Goal: Task Accomplishment & Management: Use online tool/utility

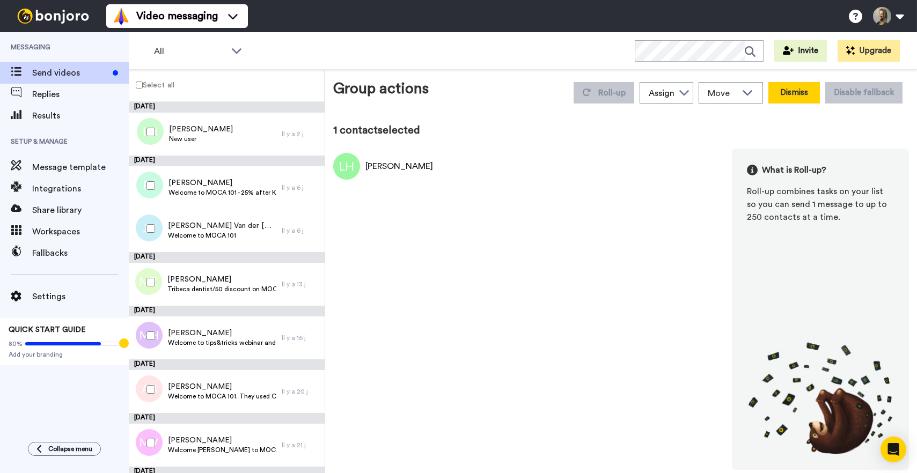
click at [802, 93] on button "Dismiss" at bounding box center [794, 92] width 52 height 21
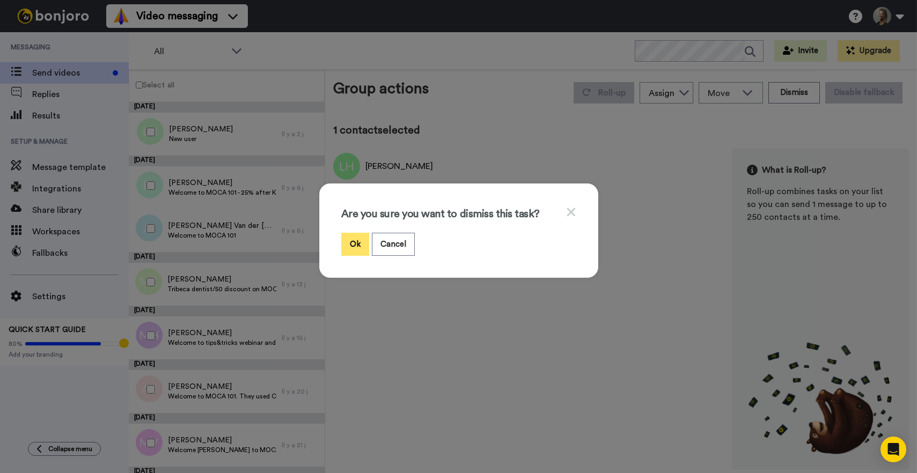
click at [353, 246] on button "Ok" at bounding box center [355, 244] width 28 height 23
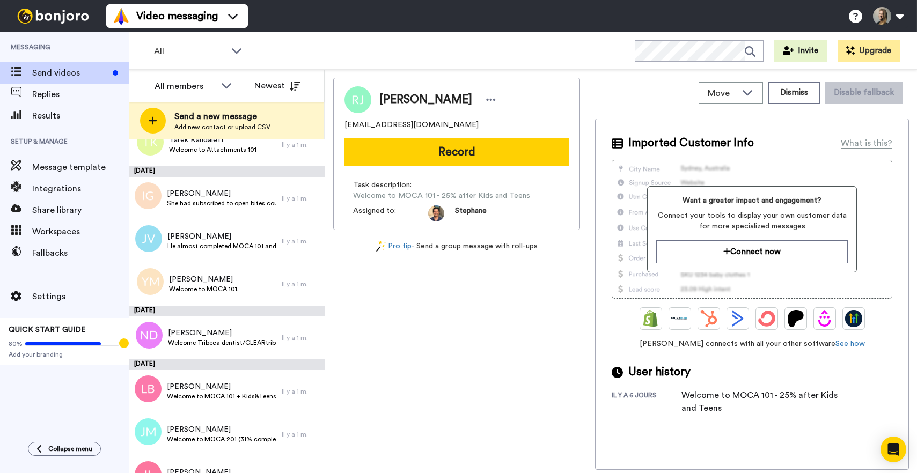
scroll to position [922, 0]
